Goal: Task Accomplishment & Management: Use online tool/utility

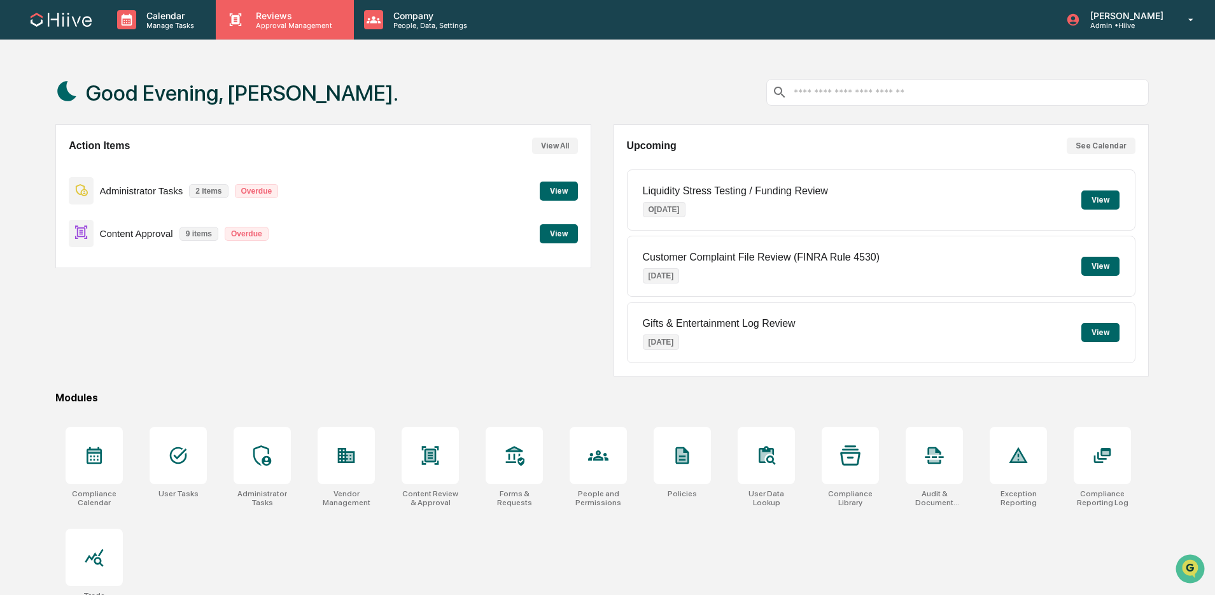
click at [304, 25] on p "Approval Management" at bounding box center [292, 25] width 93 height 9
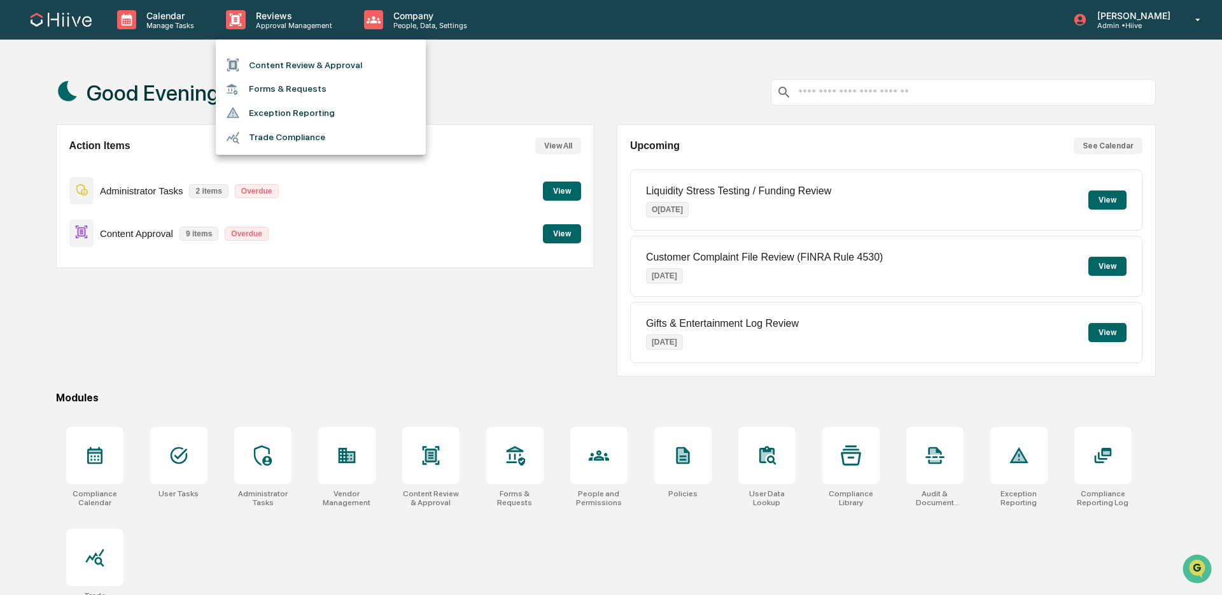
click at [285, 62] on li "Content Review & Approval" at bounding box center [321, 65] width 210 height 24
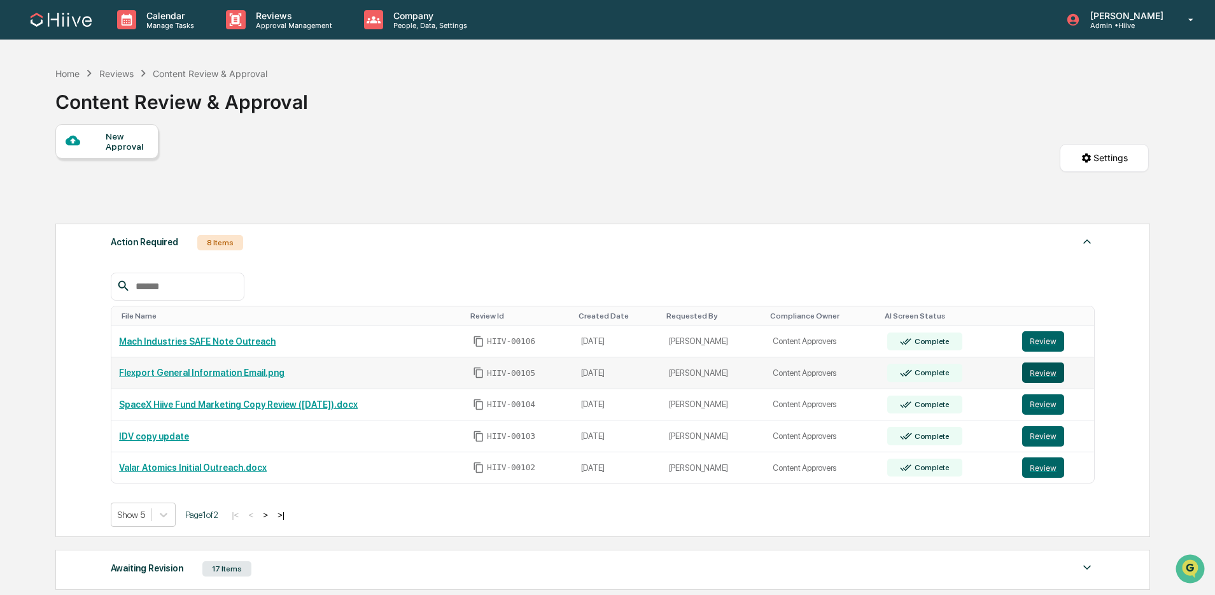
click at [1031, 369] on button "Review" at bounding box center [1044, 372] width 42 height 20
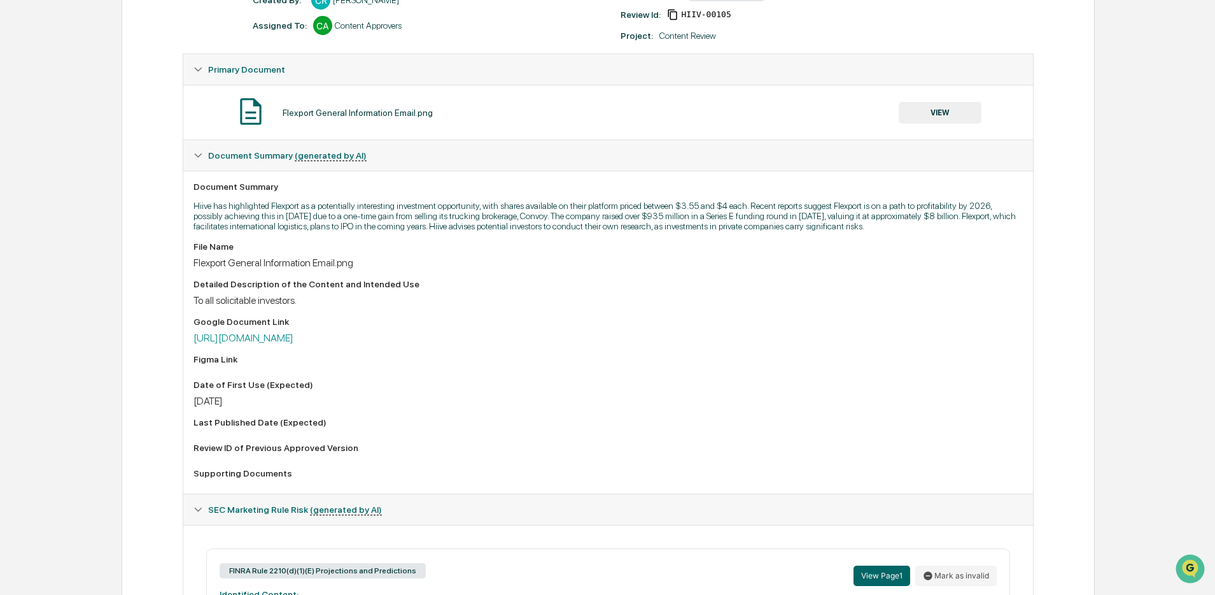
scroll to position [197, 0]
click at [909, 117] on button "VIEW" at bounding box center [940, 114] width 83 height 22
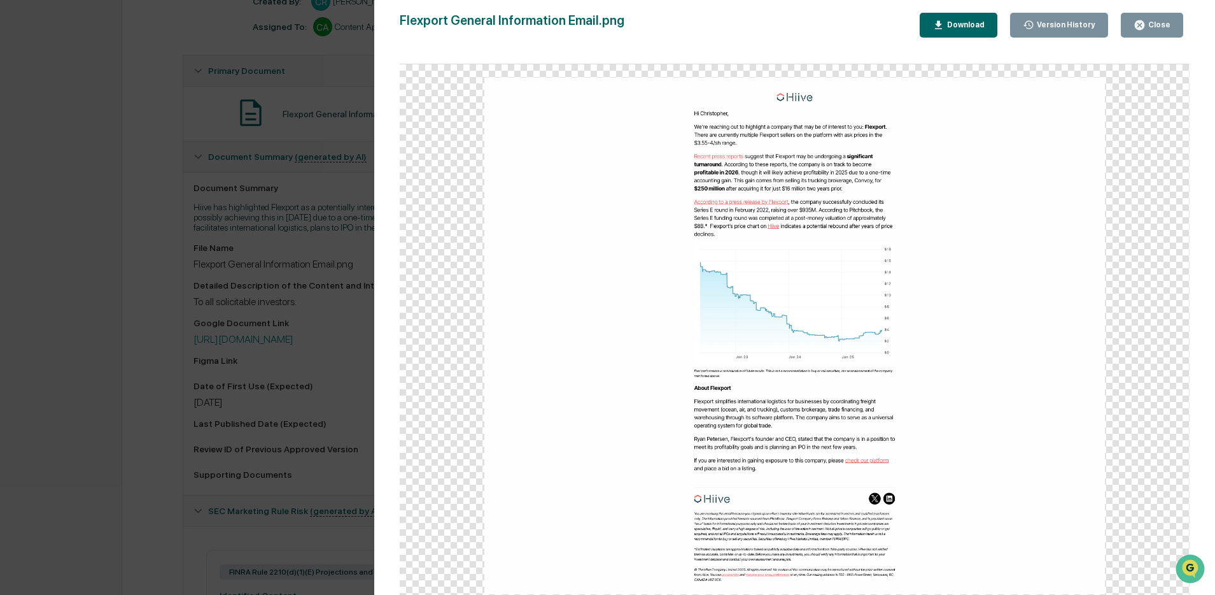
click at [1143, 22] on icon "button" at bounding box center [1140, 25] width 10 height 10
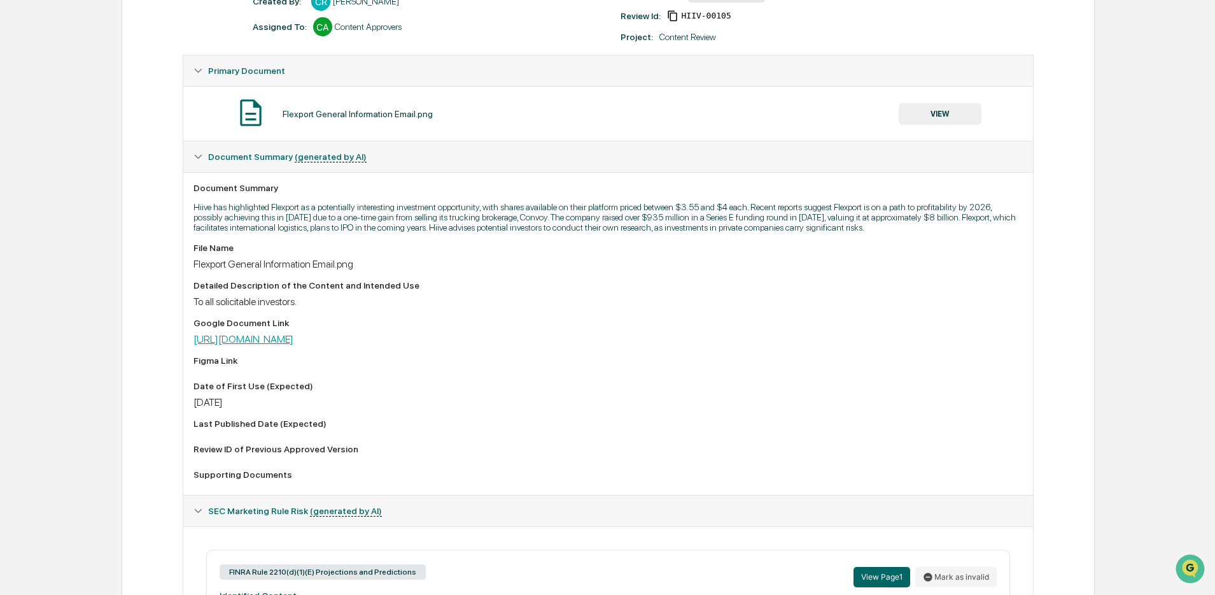
click at [294, 345] on link "https://docs.google.com/document/d/19h_R7EM0YxasEWJWYGe2_pS_YSJinwQuRSzrrow4o_g…" at bounding box center [244, 339] width 100 height 12
click at [276, 345] on link "https://docs.google.com/document/d/19h_R7EM0YxasEWJWYGe2_pS_YSJinwQuRSzrrow4o_g…" at bounding box center [244, 339] width 100 height 12
click at [294, 345] on link "https://docs.google.com/document/d/19h_R7EM0YxasEWJWYGe2_pS_YSJinwQuRSzrrow4o_g…" at bounding box center [244, 339] width 100 height 12
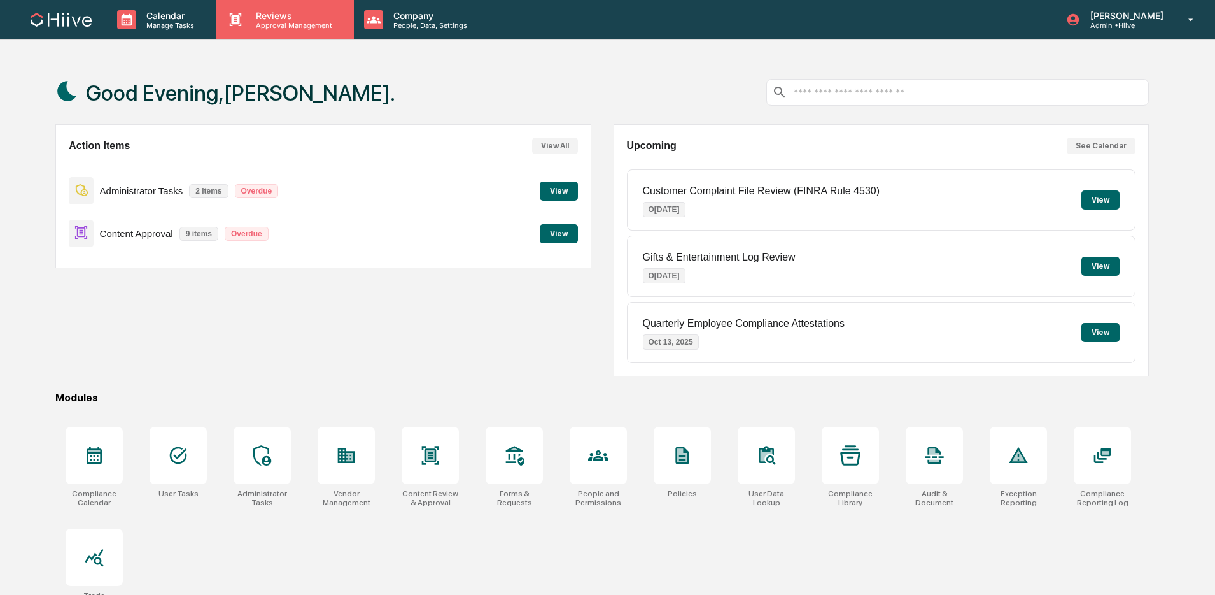
click at [305, 29] on div "Reviews Approval Management" at bounding box center [285, 19] width 138 height 39
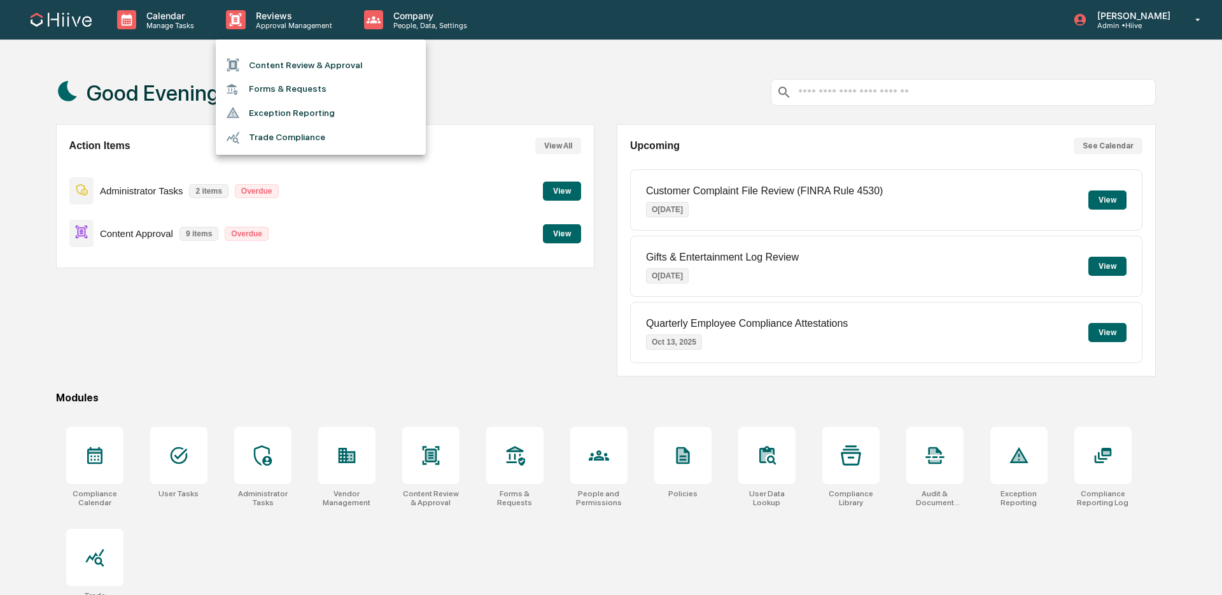
click at [302, 69] on li "Content Review & Approval" at bounding box center [321, 65] width 210 height 24
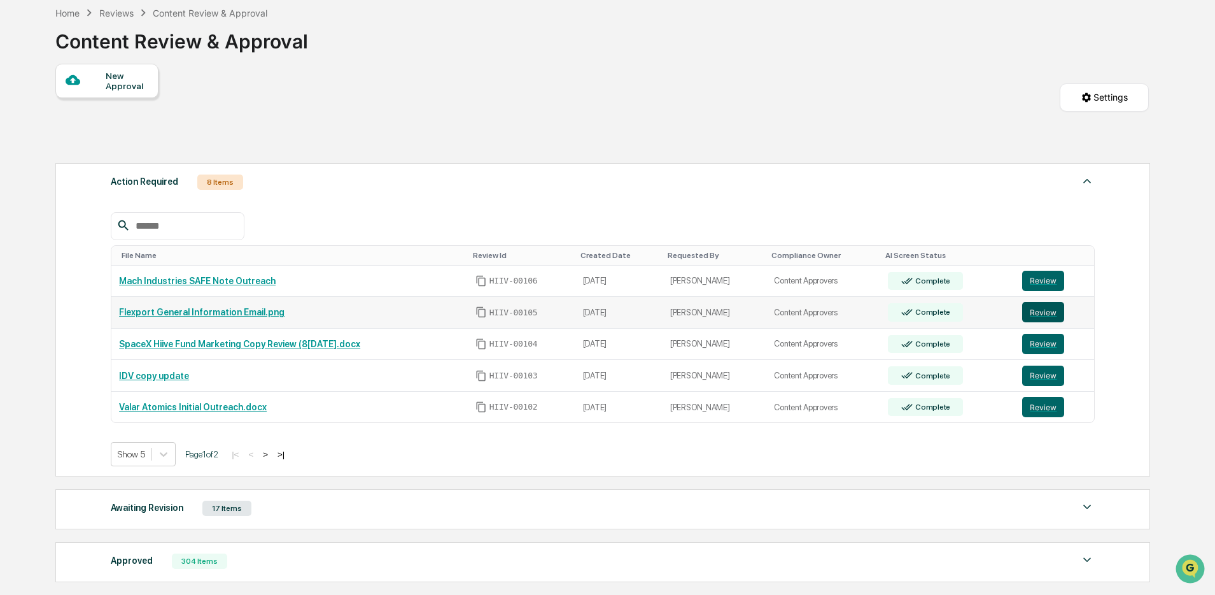
click at [1037, 310] on button "Review" at bounding box center [1044, 312] width 42 height 20
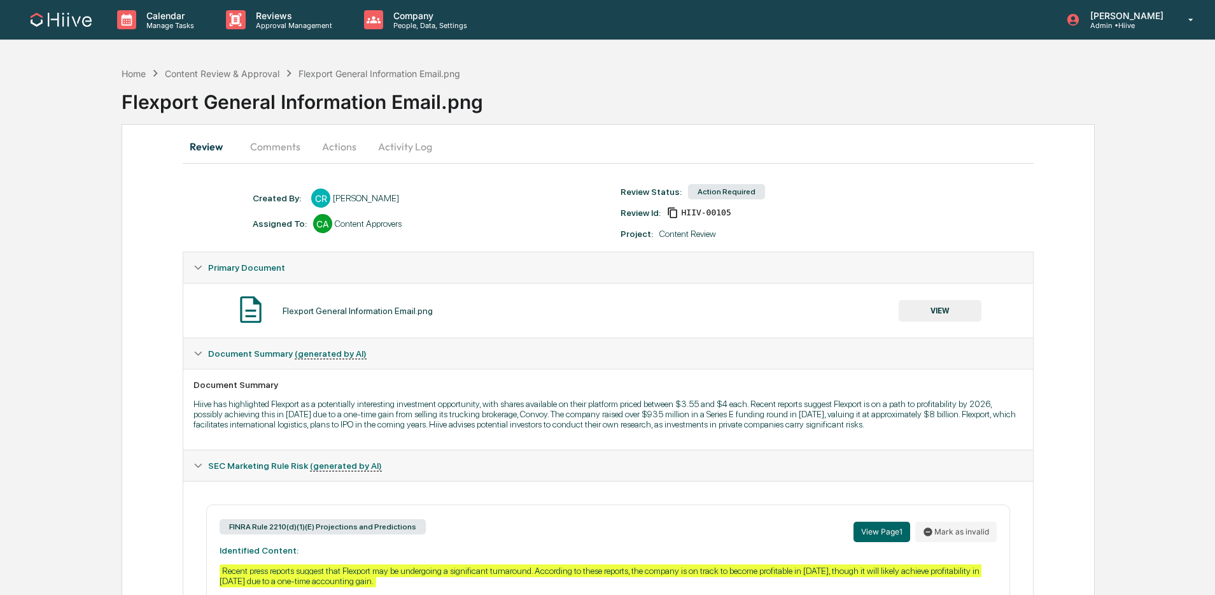
click at [395, 153] on button "Activity Log" at bounding box center [405, 146] width 74 height 31
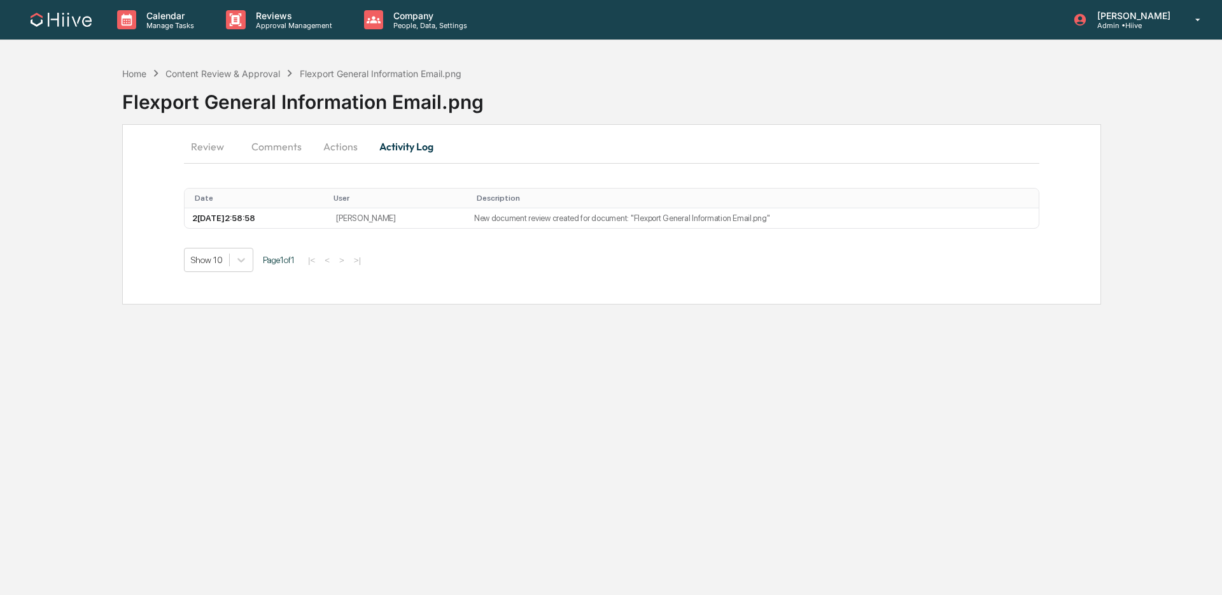
click at [349, 153] on button "Actions" at bounding box center [340, 146] width 57 height 31
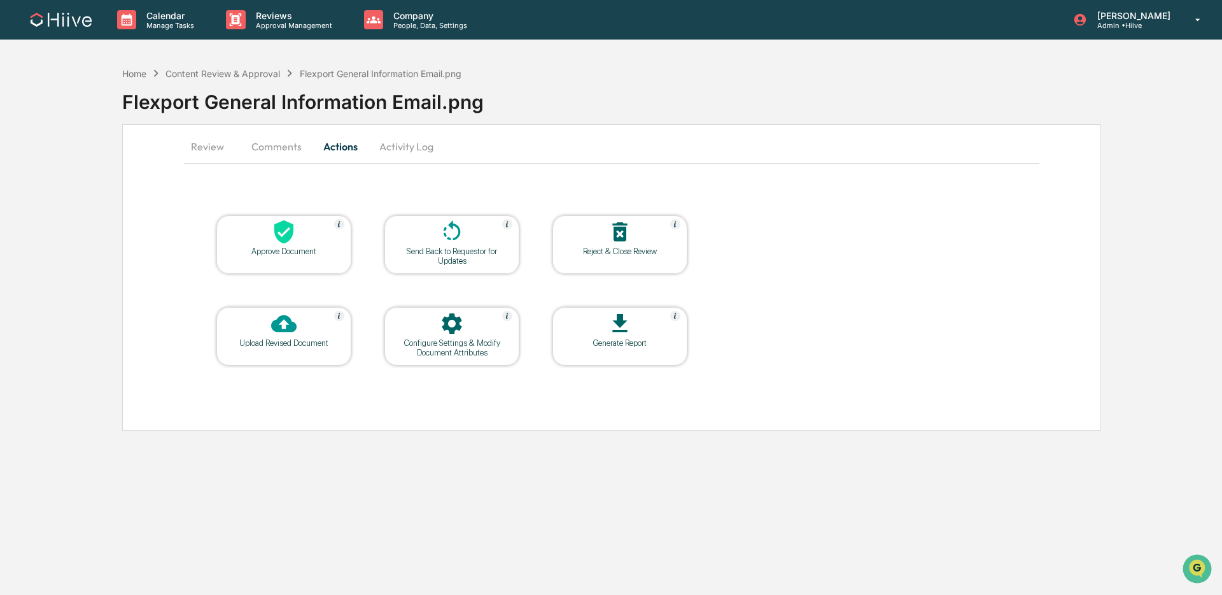
click at [437, 236] on div at bounding box center [451, 232] width 127 height 27
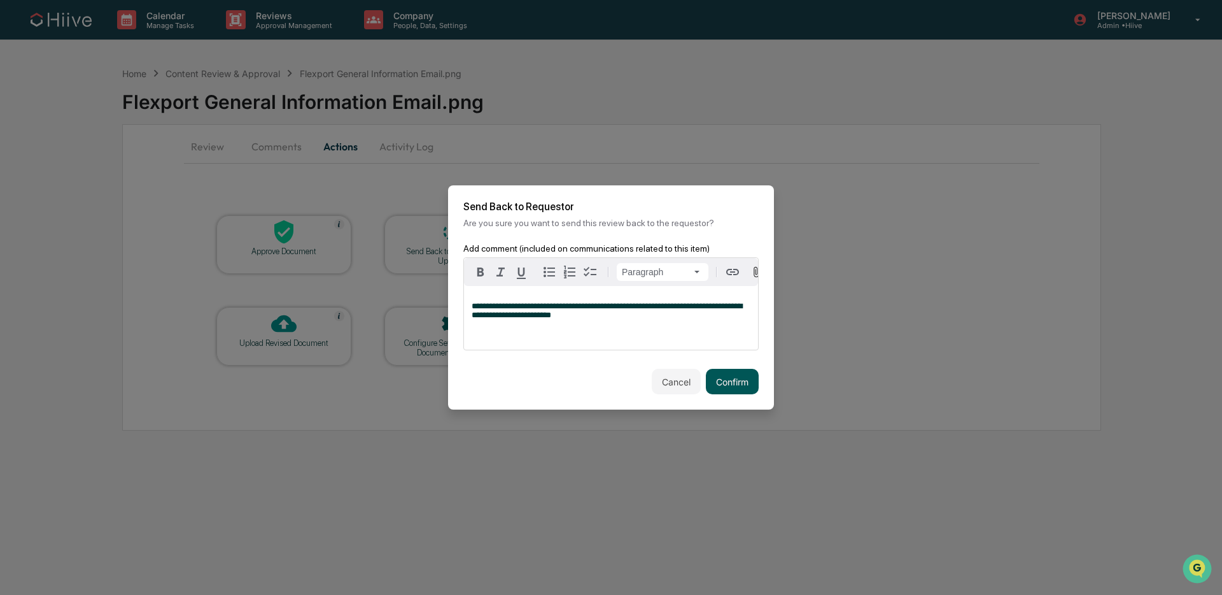
click at [724, 385] on button "Confirm" at bounding box center [732, 381] width 53 height 25
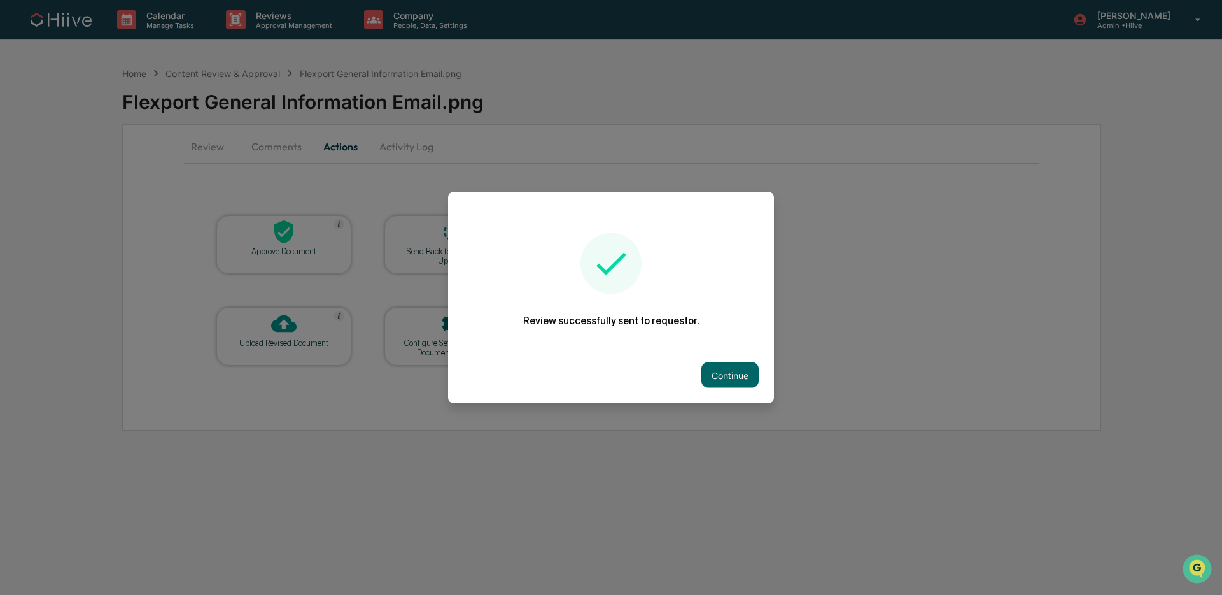
click at [686, 354] on div "Continue" at bounding box center [611, 375] width 326 height 56
click at [707, 378] on button "Continue" at bounding box center [730, 374] width 57 height 25
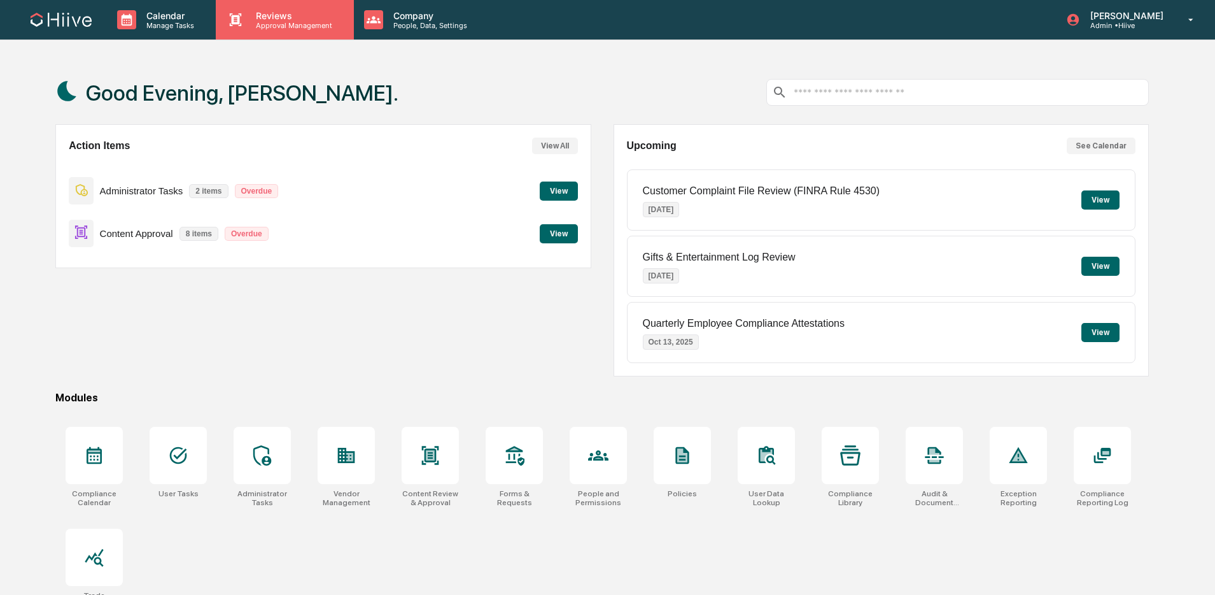
click at [274, 30] on div "Reviews Approval Management" at bounding box center [285, 19] width 138 height 39
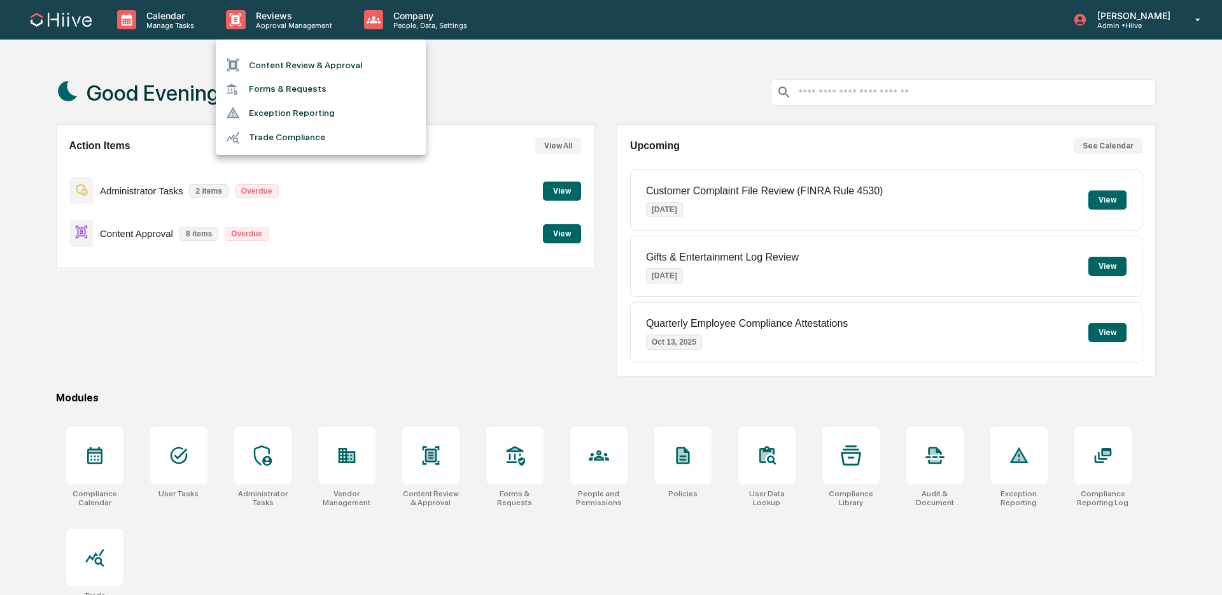
click at [276, 62] on li "Content Review & Approval" at bounding box center [321, 65] width 210 height 24
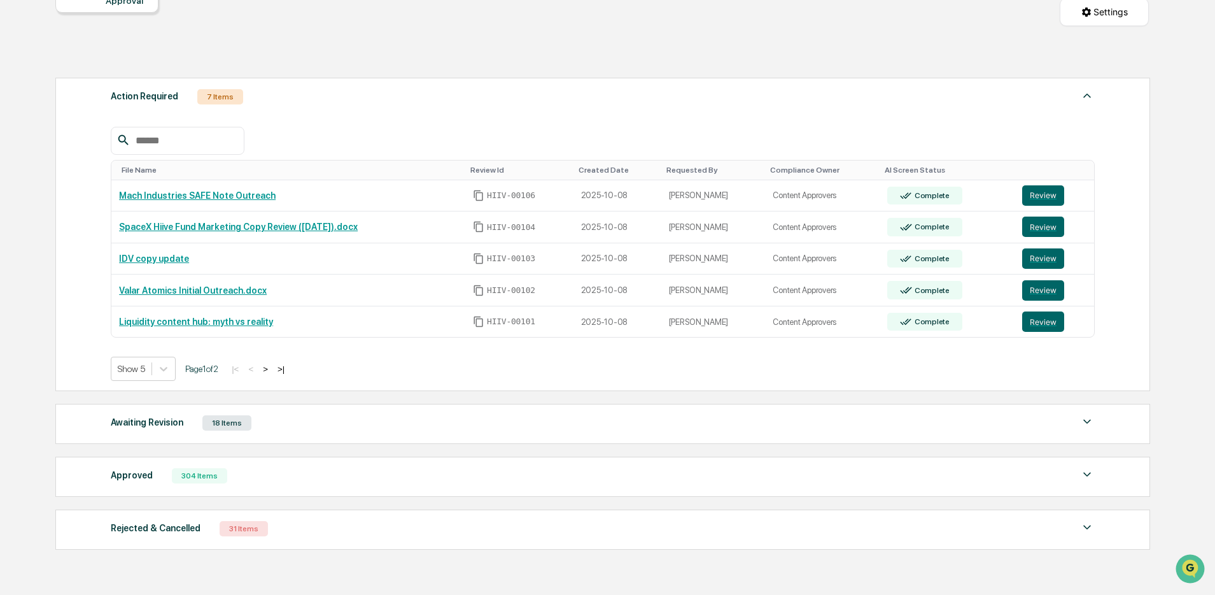
scroll to position [146, 0]
click at [272, 370] on button ">" at bounding box center [265, 368] width 13 height 11
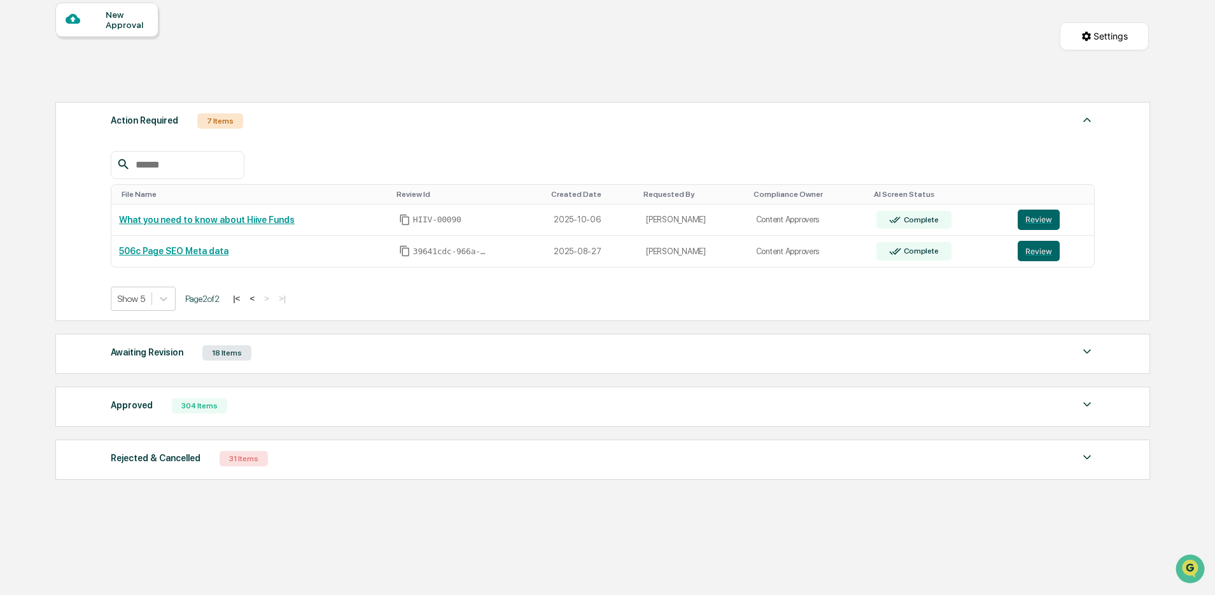
scroll to position [125, 0]
click at [1051, 211] on button "Review" at bounding box center [1039, 219] width 42 height 20
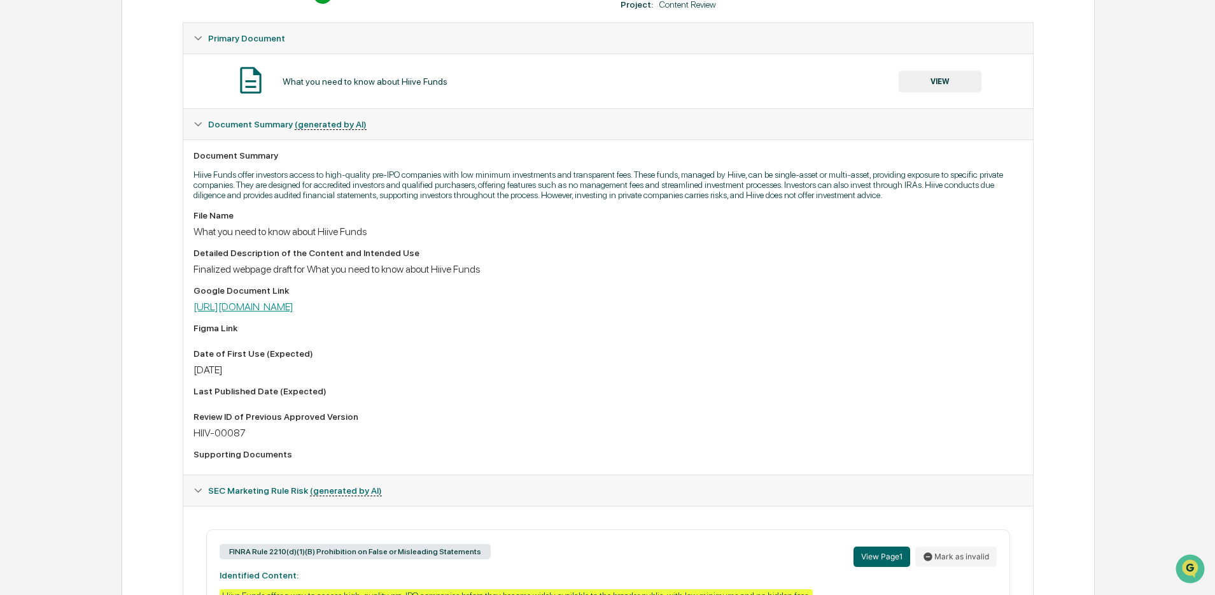
click at [294, 313] on link "[URL][DOMAIN_NAME]" at bounding box center [244, 307] width 100 height 12
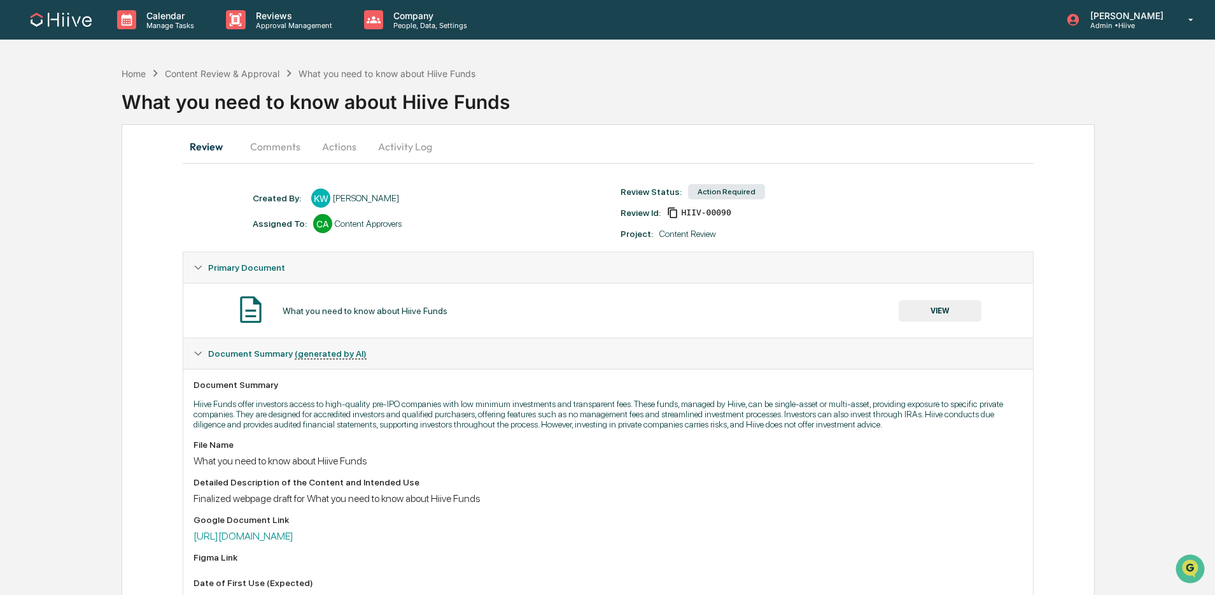
click at [266, 153] on button "Comments" at bounding box center [275, 146] width 71 height 31
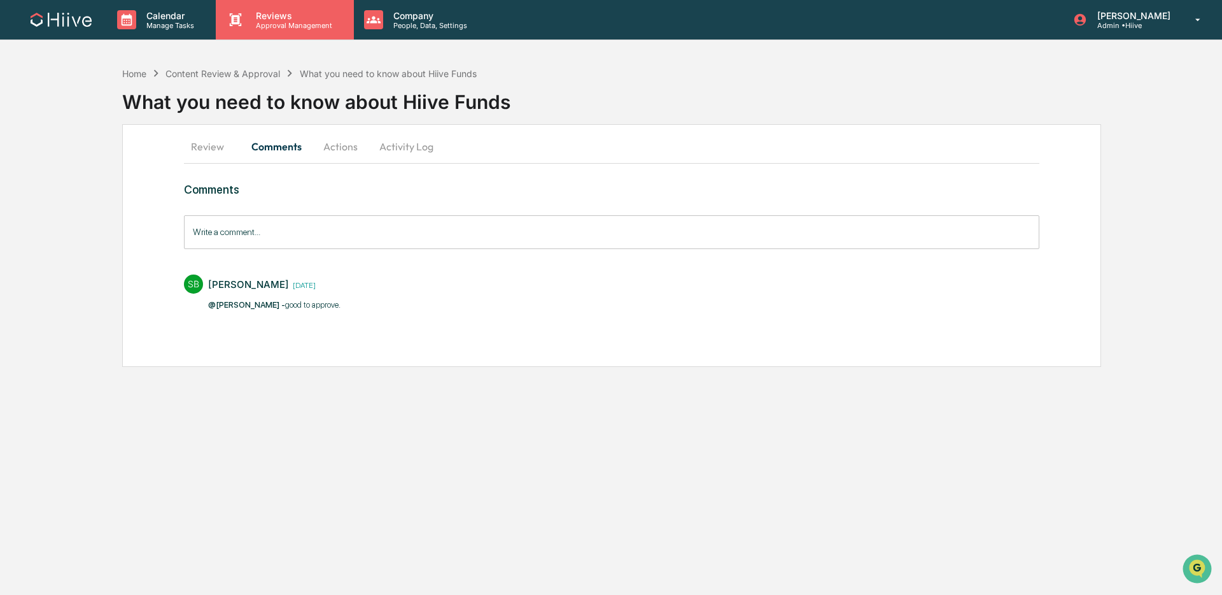
click at [314, 27] on p "Approval Management" at bounding box center [292, 25] width 93 height 9
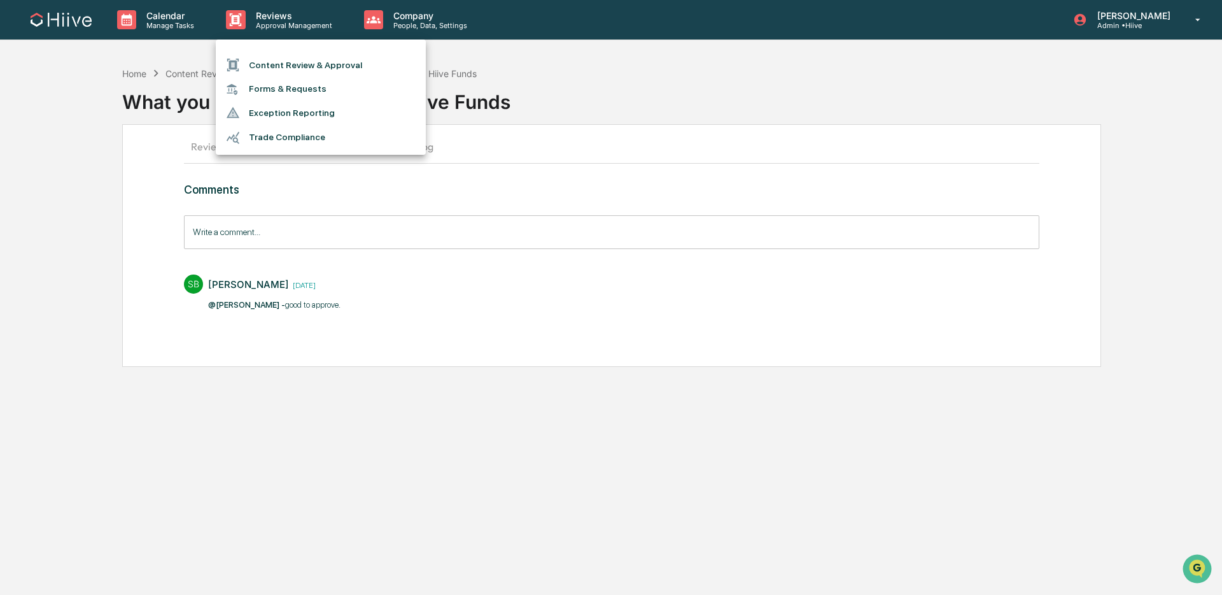
click at [309, 60] on li "Content Review & Approval" at bounding box center [321, 65] width 210 height 24
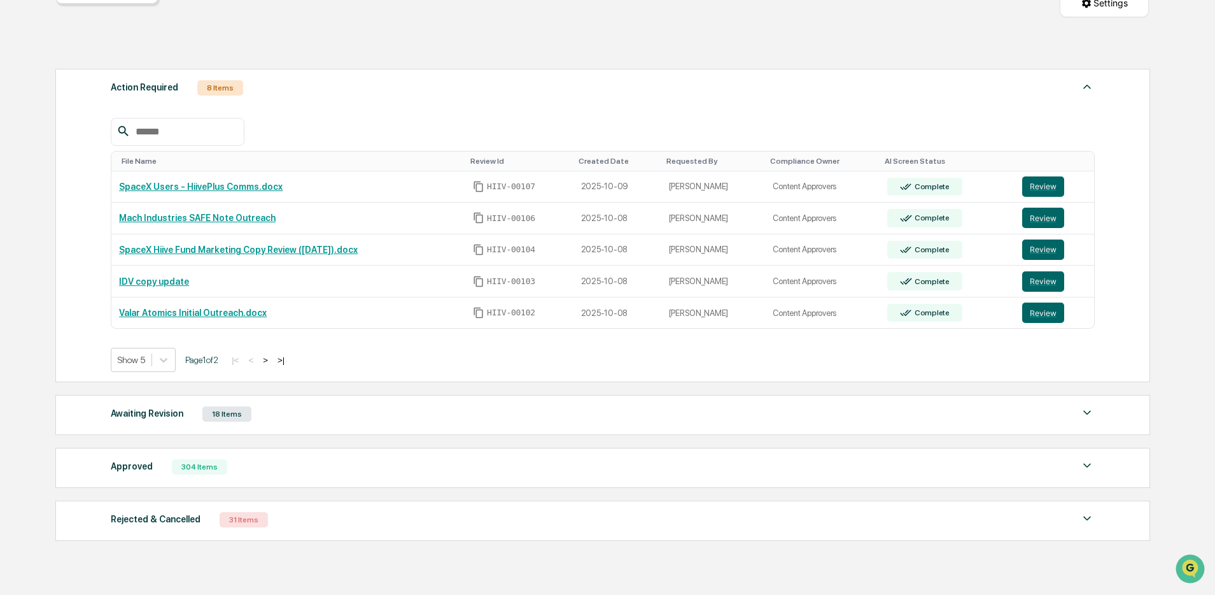
scroll to position [155, 0]
click at [272, 363] on button ">" at bounding box center [265, 359] width 13 height 11
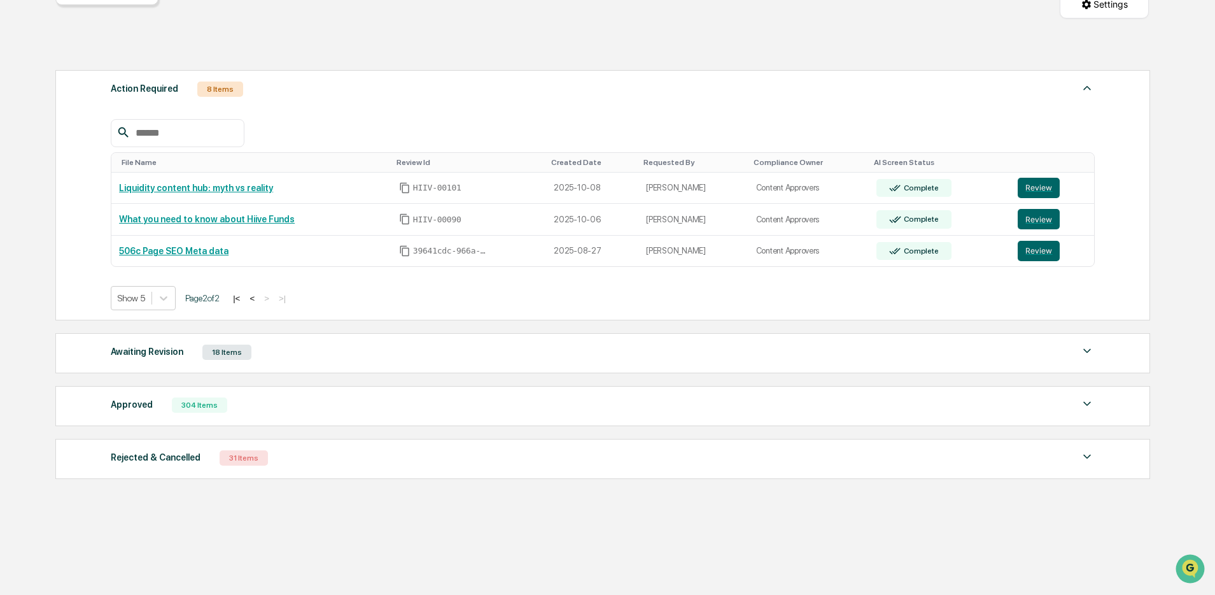
click at [258, 301] on button "<" at bounding box center [252, 298] width 13 height 11
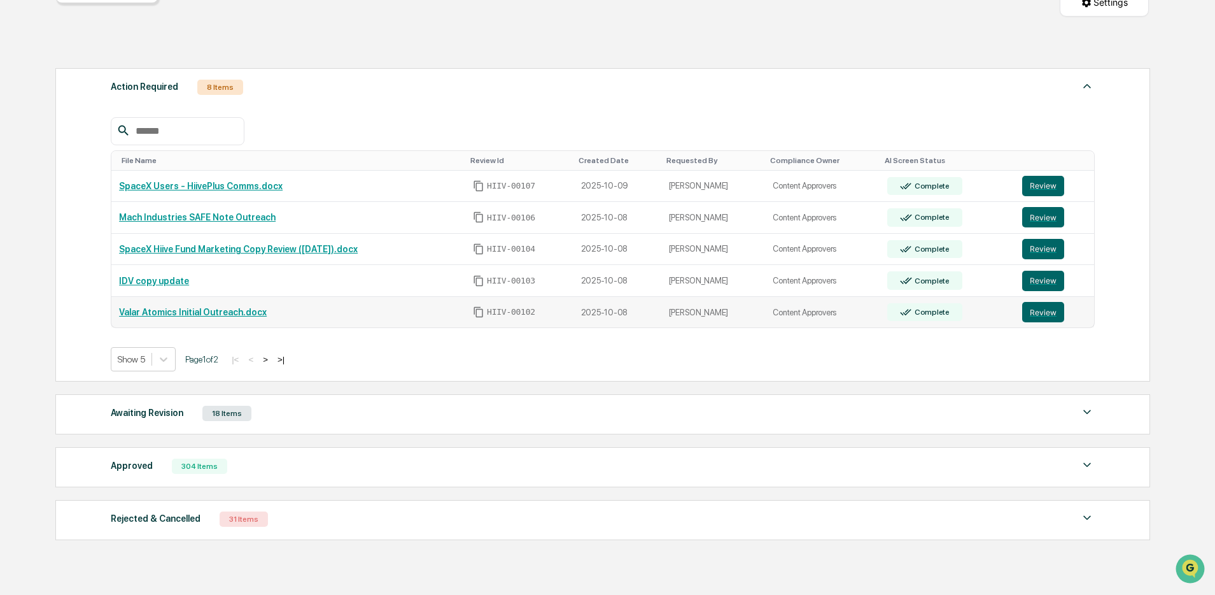
scroll to position [221, 0]
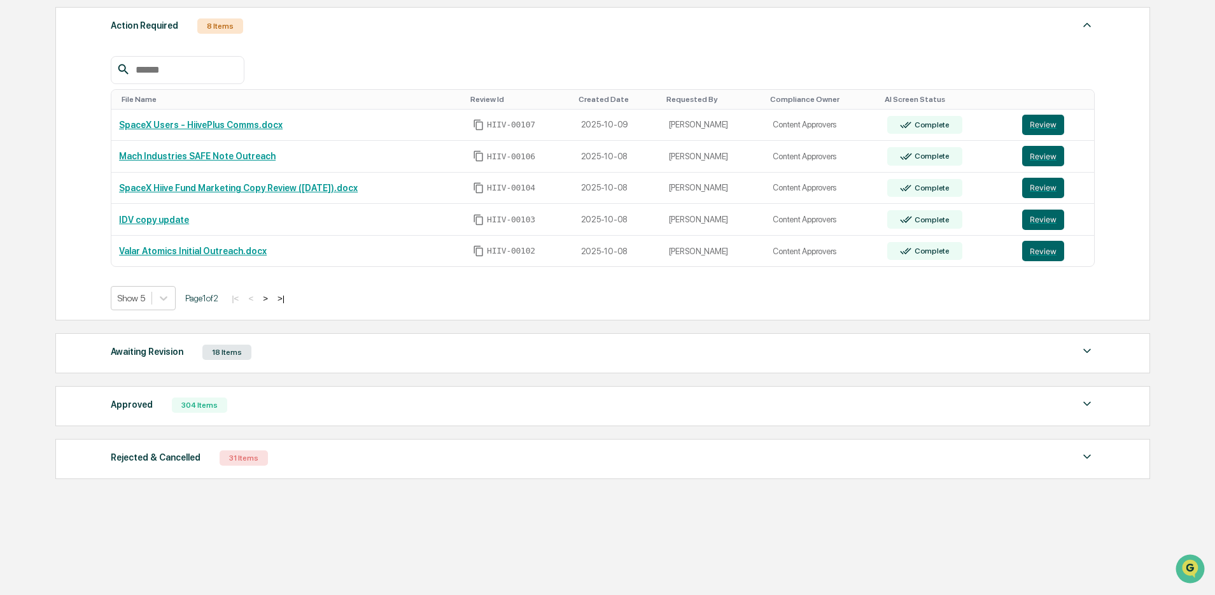
click at [301, 358] on div "Awaiting Revision 18 Items" at bounding box center [603, 352] width 984 height 18
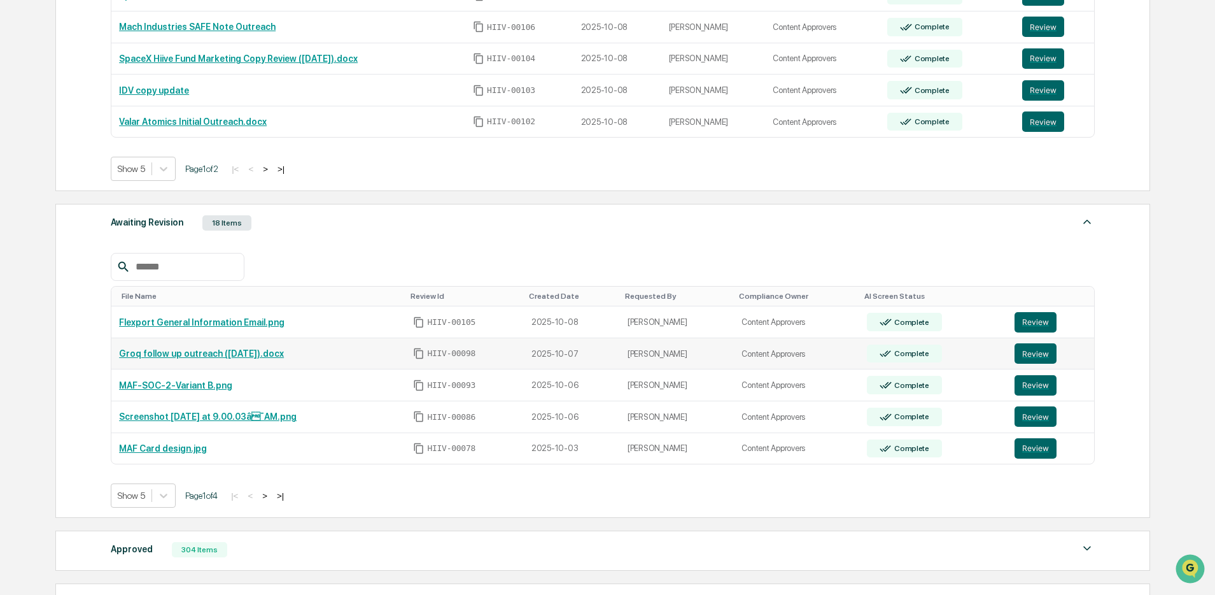
scroll to position [391, 0]
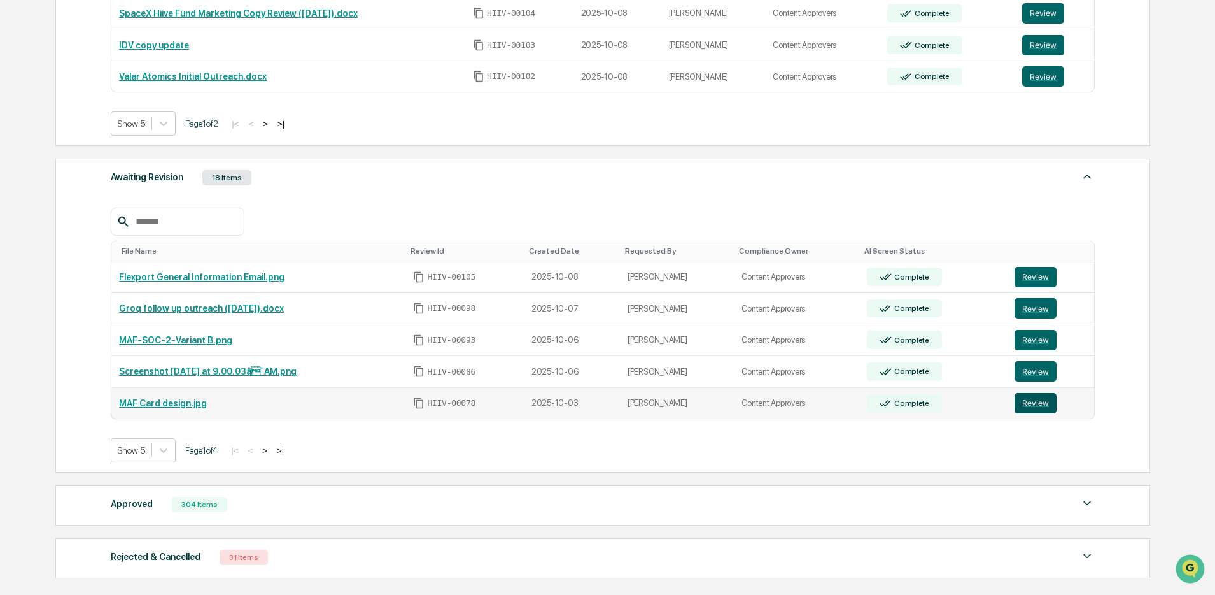
click at [1037, 408] on button "Review" at bounding box center [1036, 403] width 42 height 20
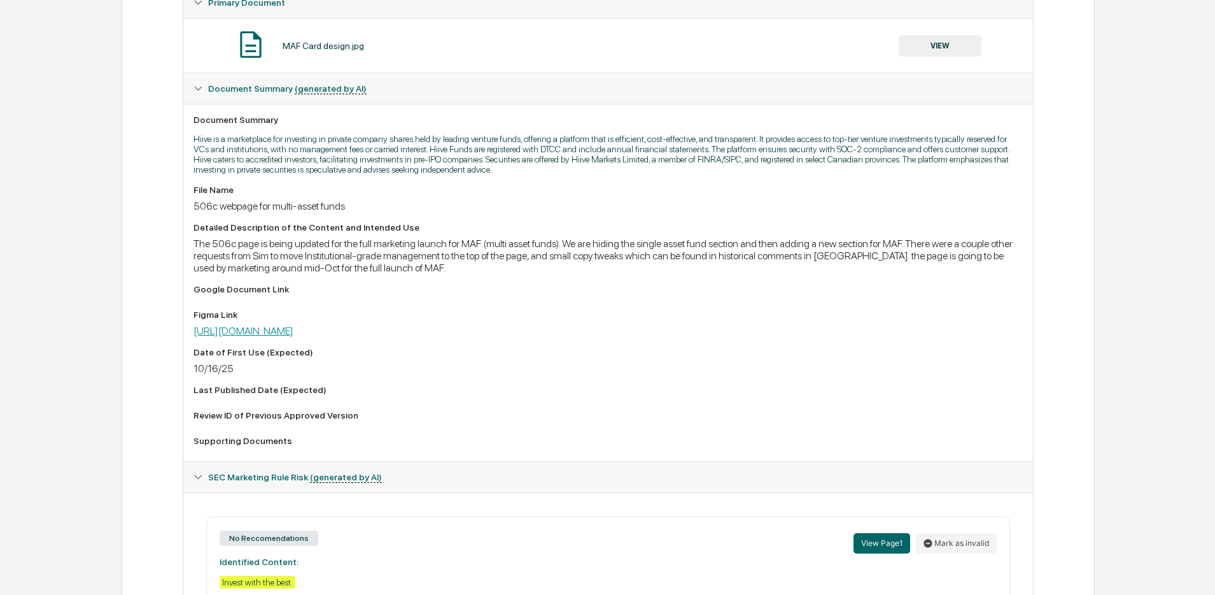
scroll to position [272, 0]
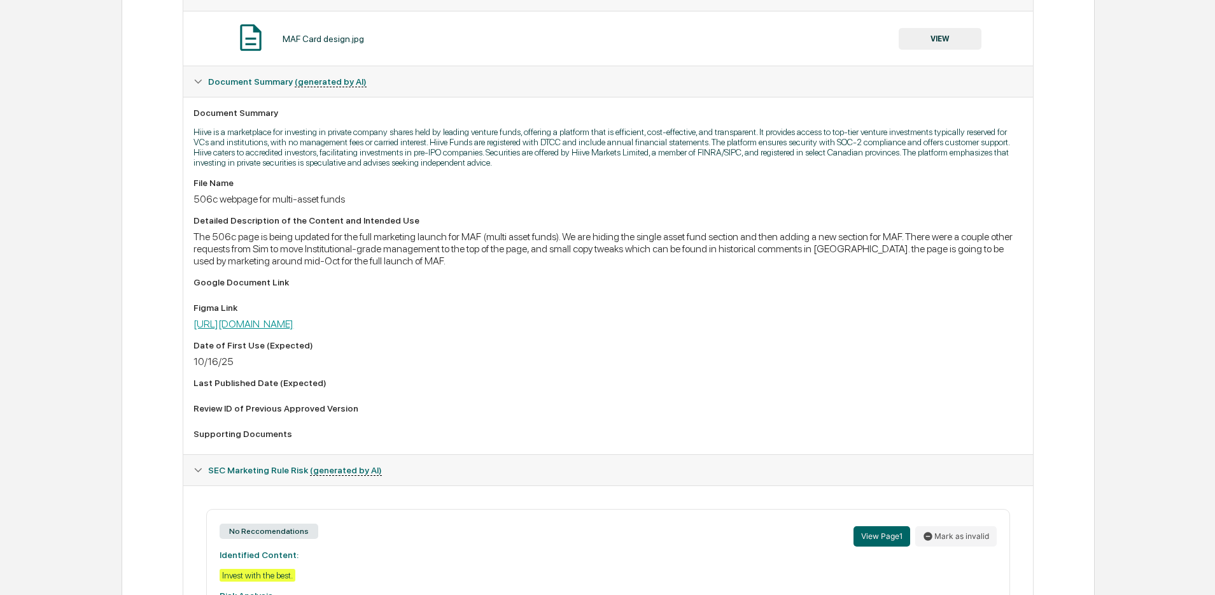
click at [294, 326] on link "[URL][DOMAIN_NAME]" at bounding box center [244, 324] width 100 height 12
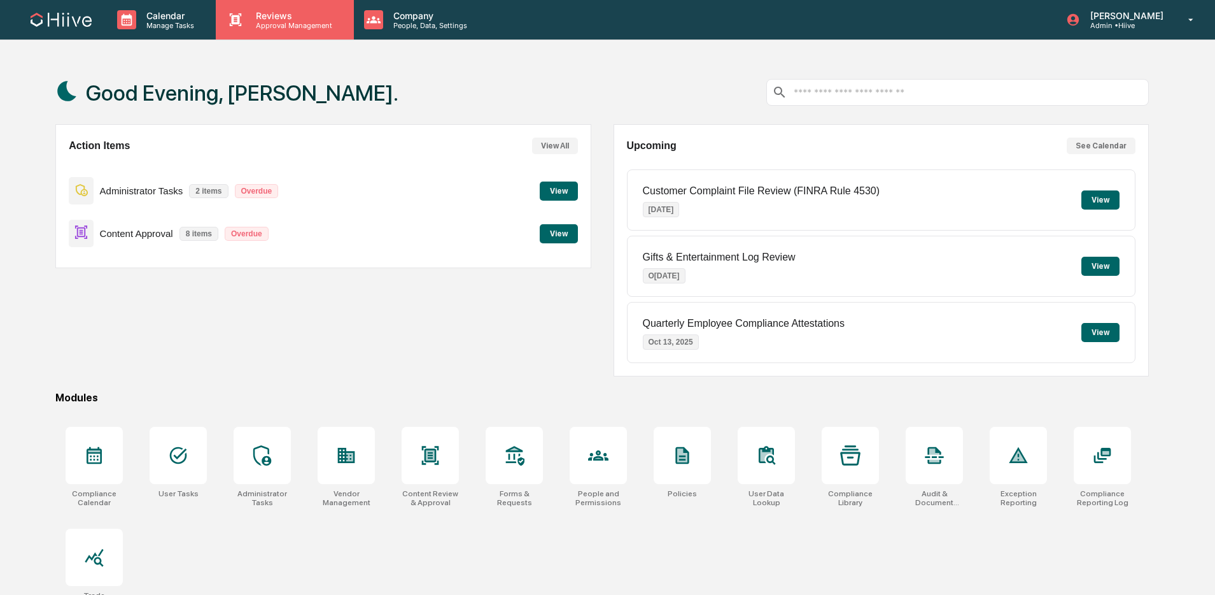
click at [325, 29] on p "Approval Management" at bounding box center [292, 25] width 93 height 9
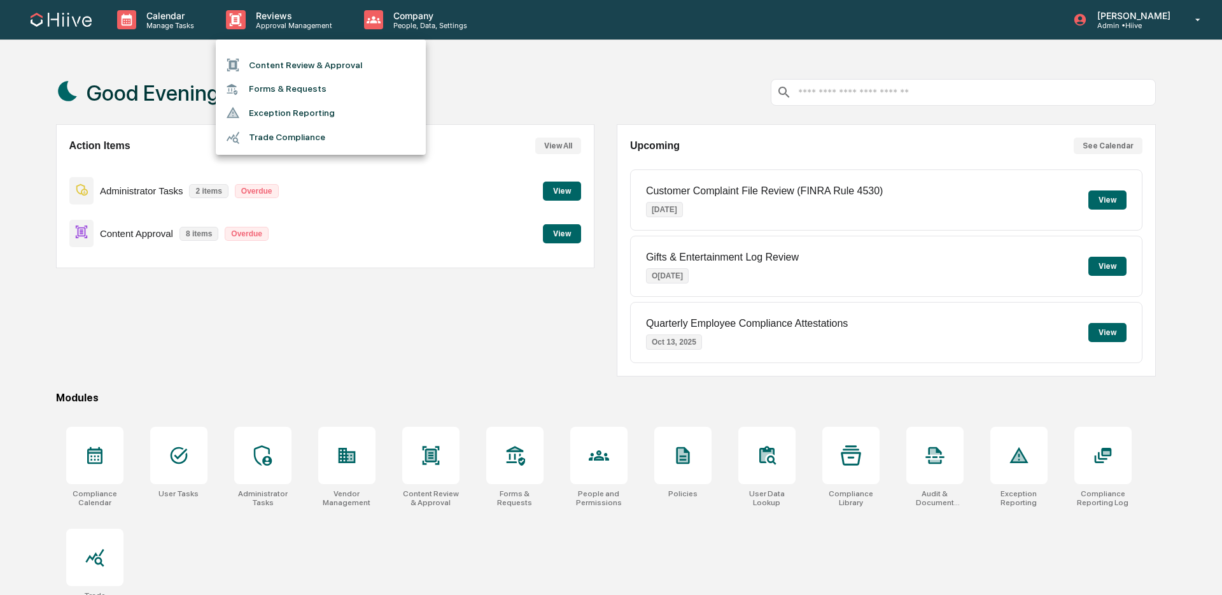
click at [295, 50] on ul "Content Review & Approval Forms & Requests Exception Reporting Trade Compliance" at bounding box center [321, 96] width 210 height 115
click at [292, 64] on li "Content Review & Approval" at bounding box center [321, 65] width 210 height 24
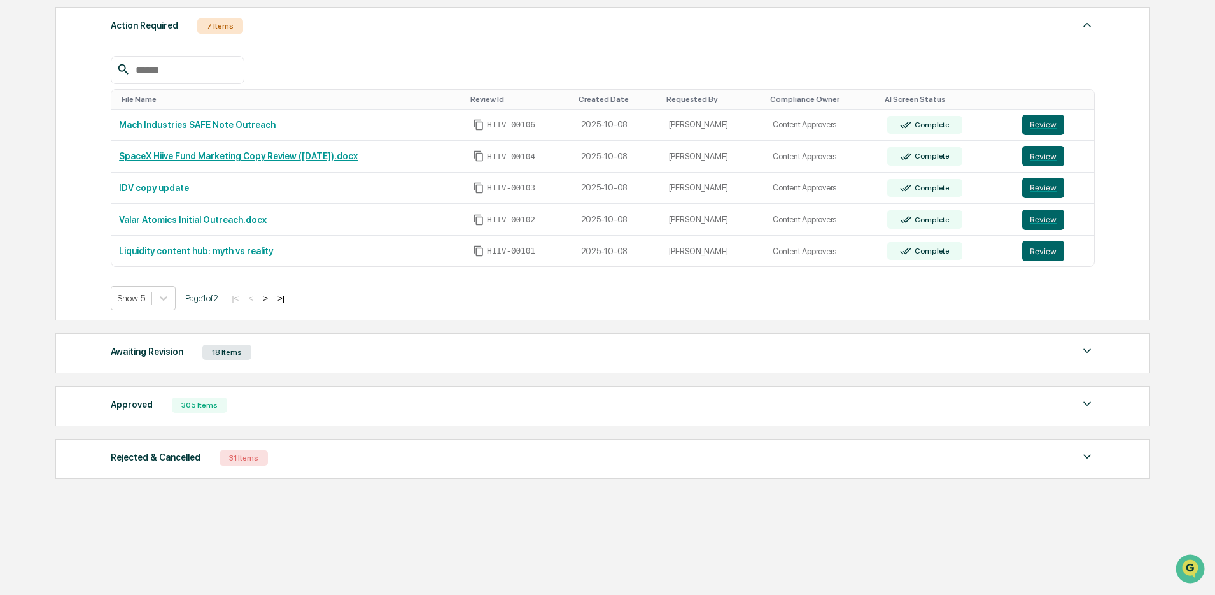
click at [430, 418] on div "Approved 305 Items File Name Review Id Created Date Requested By Compliance Own…" at bounding box center [602, 406] width 1095 height 40
click at [455, 399] on div "Approved 305 Items" at bounding box center [603, 405] width 984 height 18
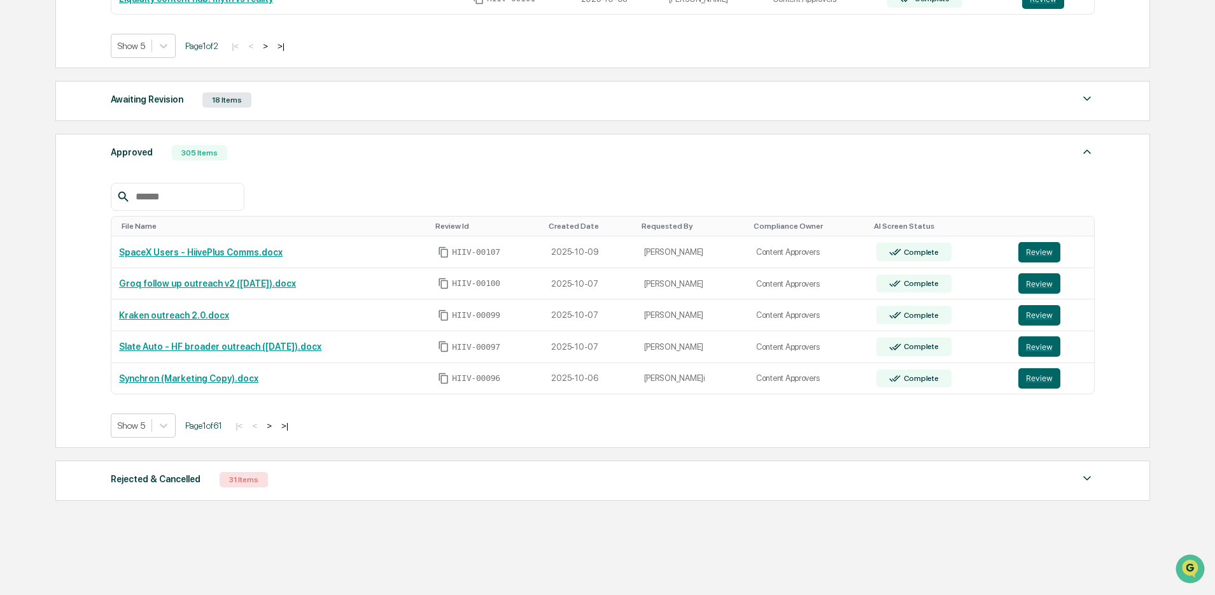
scroll to position [488, 0]
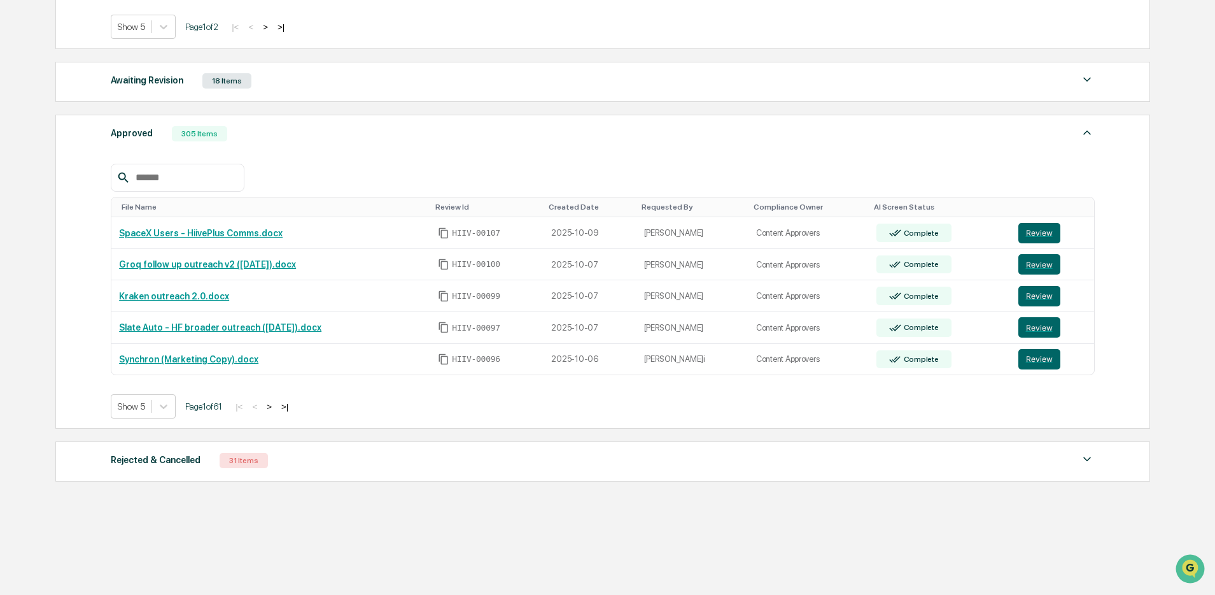
click at [276, 409] on button ">" at bounding box center [269, 406] width 13 height 11
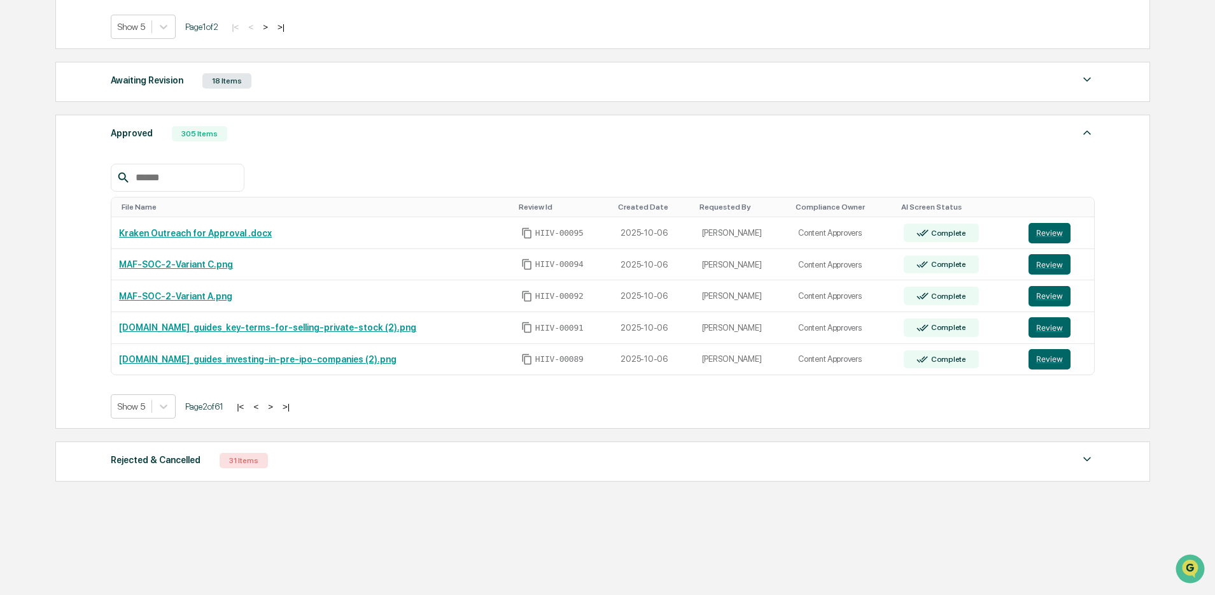
click at [262, 411] on button "<" at bounding box center [256, 406] width 13 height 11
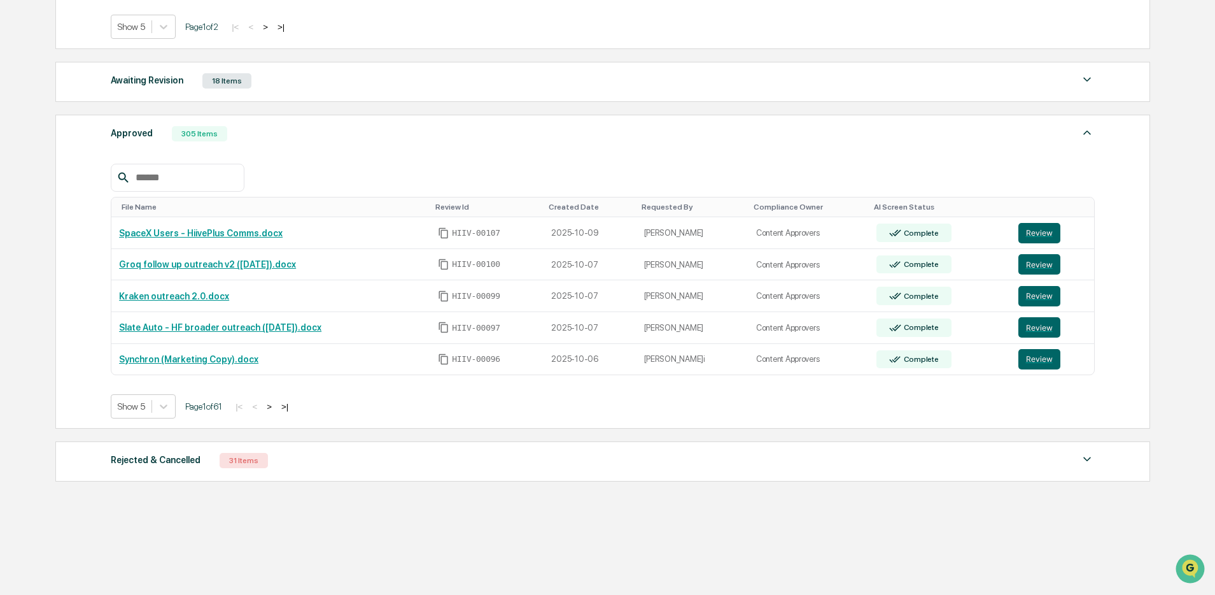
click at [276, 411] on button ">" at bounding box center [269, 406] width 13 height 11
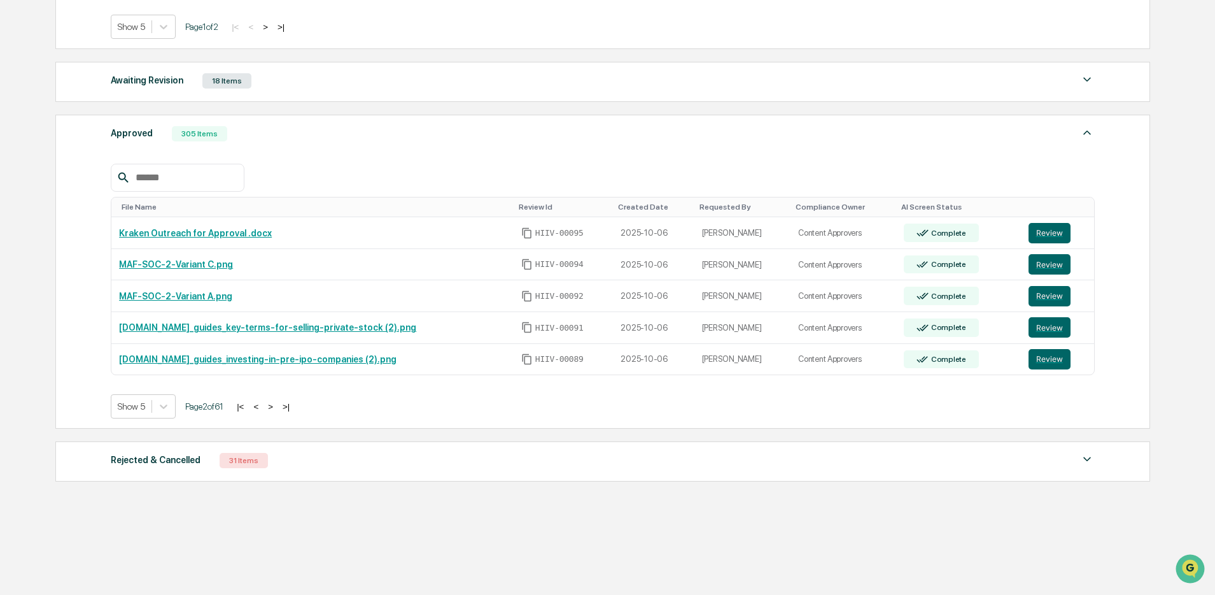
click at [277, 411] on button ">" at bounding box center [270, 406] width 13 height 11
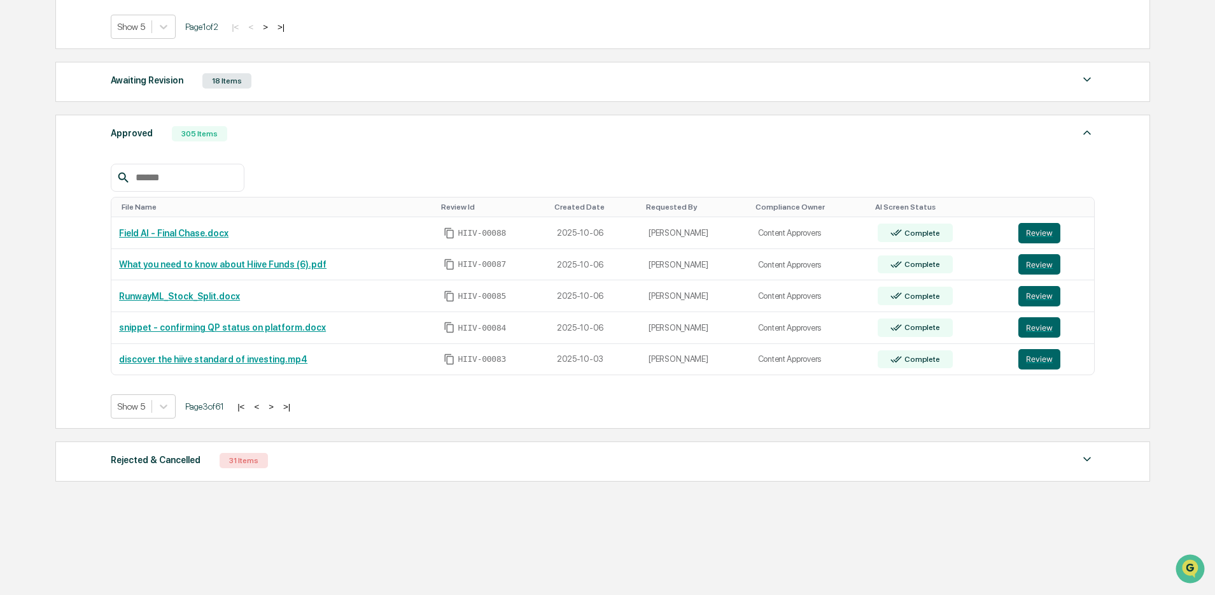
click at [278, 411] on button ">" at bounding box center [271, 406] width 13 height 11
